Goal: Check status: Check status

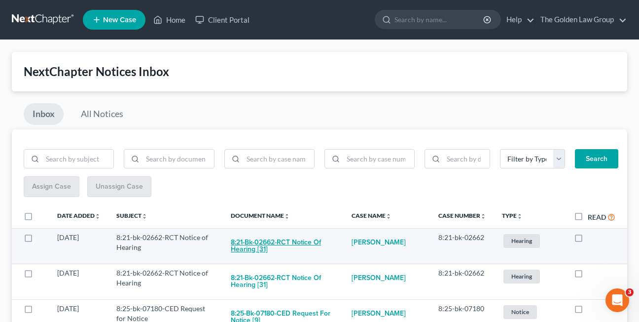
click at [256, 242] on button "8:21-bk-02662-RCT Notice of Hearing [31]" at bounding box center [283, 245] width 105 height 27
checkbox input "true"
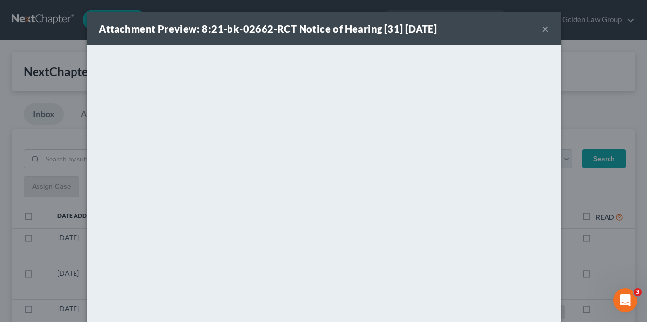
click at [542, 29] on button "×" at bounding box center [545, 29] width 7 height 12
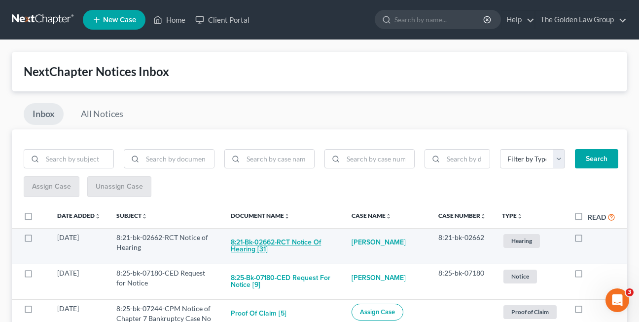
click at [271, 239] on button "8:21-bk-02662-RCT Notice of Hearing [31]" at bounding box center [283, 245] width 105 height 27
checkbox input "true"
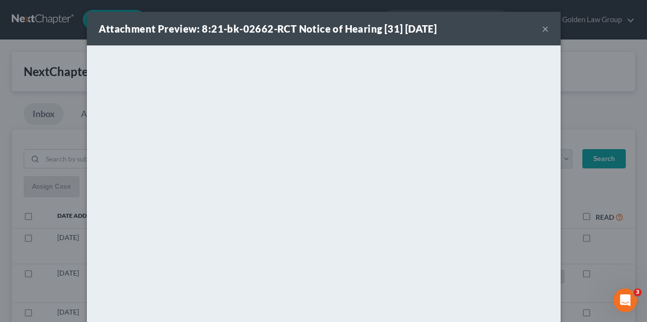
click at [542, 32] on button "×" at bounding box center [545, 29] width 7 height 12
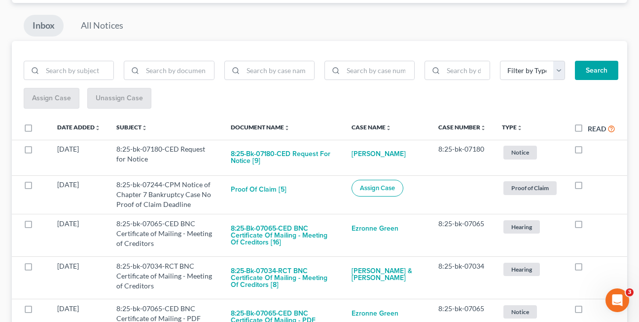
scroll to position [84, 0]
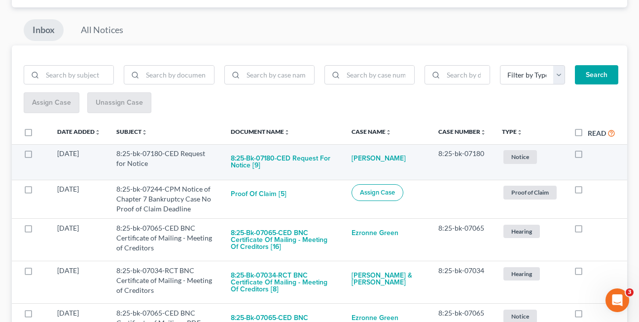
click at [588, 156] on label at bounding box center [588, 156] width 0 height 0
click at [592, 154] on input "checkbox" at bounding box center [595, 152] width 6 height 6
checkbox input "true"
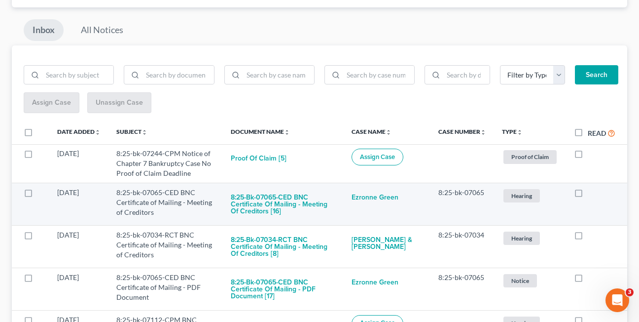
click at [588, 195] on label at bounding box center [588, 195] width 0 height 0
click at [592, 194] on input "checkbox" at bounding box center [595, 190] width 6 height 6
checkbox input "true"
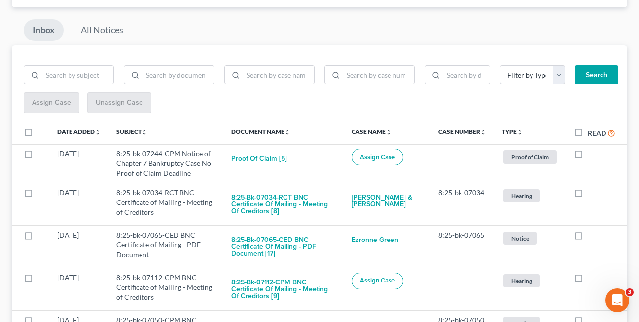
click at [588, 195] on label at bounding box center [588, 195] width 0 height 0
click at [592, 194] on input "checkbox" at bounding box center [595, 190] width 6 height 6
checkbox input "true"
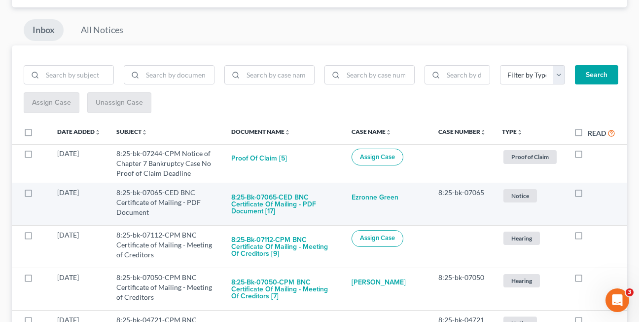
click at [588, 195] on label at bounding box center [588, 195] width 0 height 0
click at [592, 194] on input "checkbox" at bounding box center [595, 190] width 6 height 6
checkbox input "true"
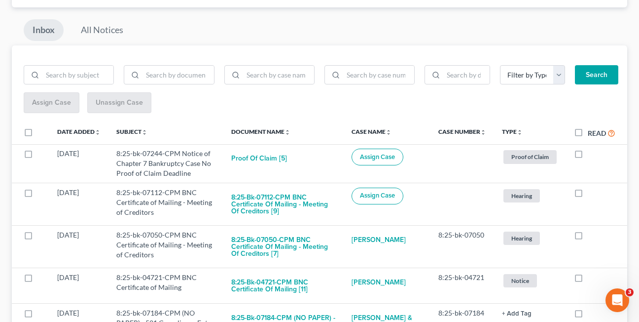
click at [588, 195] on label at bounding box center [588, 195] width 0 height 0
click at [592, 194] on input "checkbox" at bounding box center [595, 190] width 6 height 6
checkbox input "true"
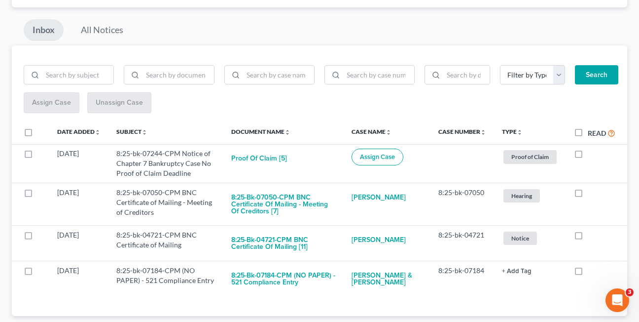
click at [588, 195] on label at bounding box center [588, 195] width 0 height 0
click at [592, 194] on input "checkbox" at bounding box center [595, 190] width 6 height 6
checkbox input "true"
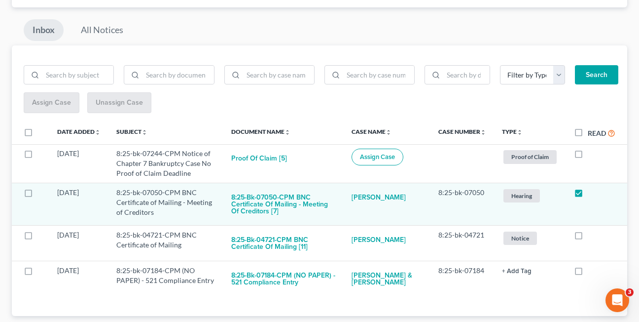
scroll to position [65, 0]
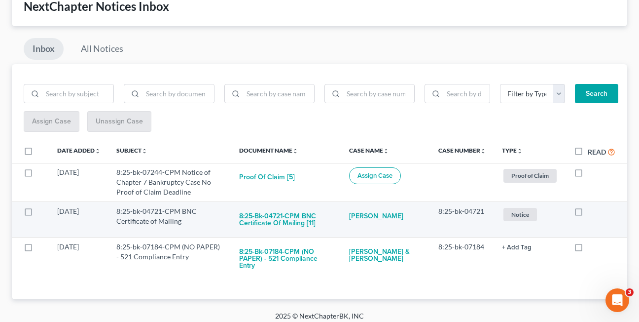
click at [588, 214] on label at bounding box center [588, 214] width 0 height 0
click at [592, 211] on input "checkbox" at bounding box center [595, 209] width 6 height 6
checkbox input "true"
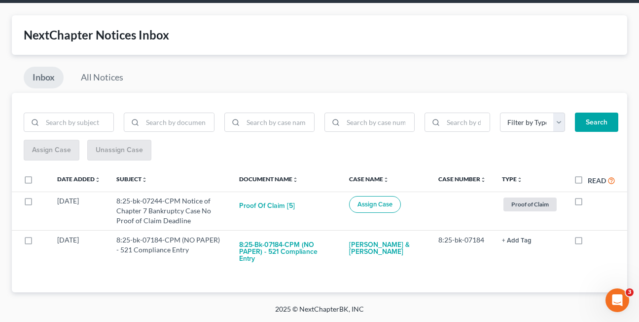
scroll to position [30, 0]
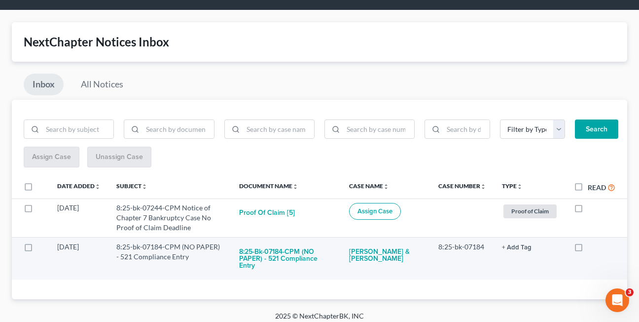
click at [588, 249] on label at bounding box center [588, 249] width 0 height 0
click at [592, 248] on input "checkbox" at bounding box center [595, 245] width 6 height 6
checkbox input "true"
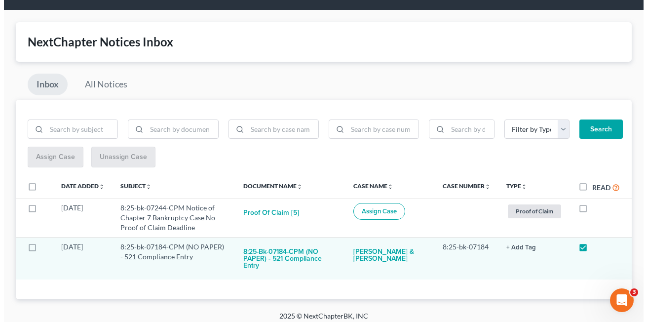
scroll to position [0, 0]
